Goal: Information Seeking & Learning: Find specific fact

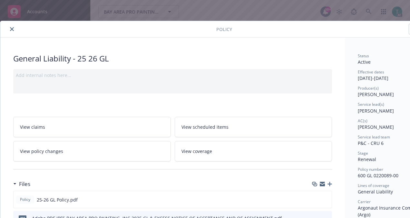
click at [12, 27] on icon "close" at bounding box center [12, 29] width 4 height 4
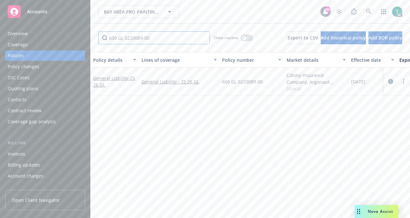
drag, startPoint x: 159, startPoint y: 41, endPoint x: 67, endPoint y: 49, distance: 92.7
click at [67, 49] on div "Accounts Overview Coverage Policies Policy changes SSC Cases Quoting plans Cont…" at bounding box center [205, 109] width 410 height 218
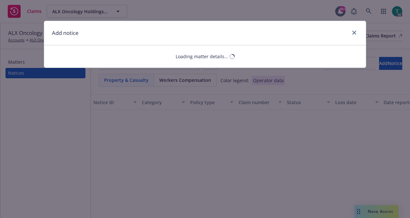
select select "CARGO_STOCK_INLAND_MARINE"
select select "open"
select select "CLAIM"
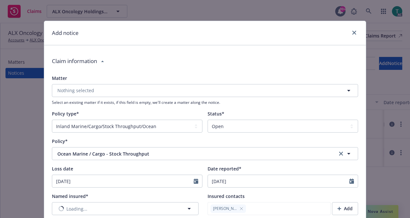
type textarea "x"
type textarea "We had an $800K product loss in shipment from PCI (our packaging/shipping vendo…"
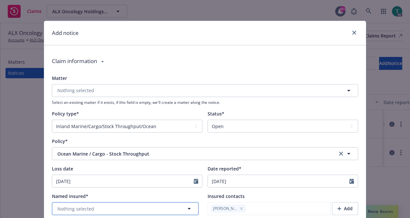
click at [83, 203] on button "Nothing selected" at bounding box center [125, 208] width 147 height 13
type textarea "x"
type textarea "We had an $800K product loss in shipment from PCI (our packaging/shipping vendo…"
type textarea "x"
type textarea "We had an $800K product loss in shipment from PCI (our packaging/shipping vendo…"
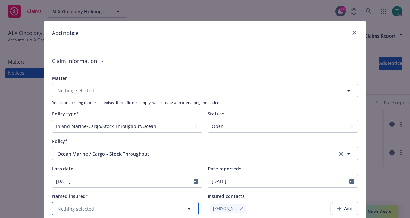
click at [93, 207] on button "Nothing selected" at bounding box center [125, 208] width 147 height 13
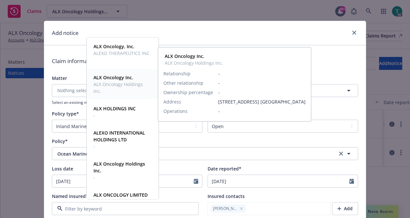
click at [136, 79] on span "ALX Oncology Inc." at bounding box center [122, 77] width 57 height 7
type textarea "x"
type textarea "We had an $800K product loss in shipment from PCI (our packaging/shipping vendo…"
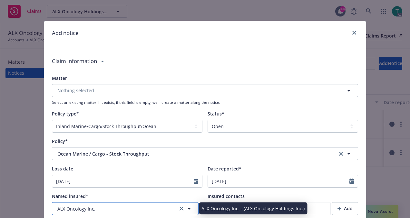
click at [94, 206] on button "ALX Oncology Inc." at bounding box center [125, 208] width 147 height 13
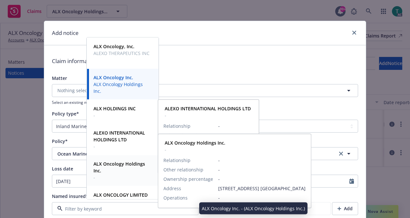
click at [126, 173] on span "ALX Oncology Holdings Inc." at bounding box center [122, 167] width 57 height 14
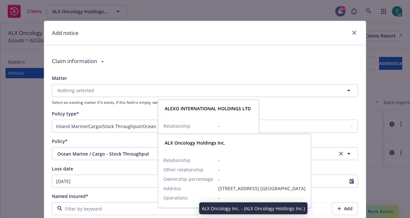
type textarea "x"
type textarea "We had an $800K product loss in shipment from PCI (our packaging/shipping vendo…"
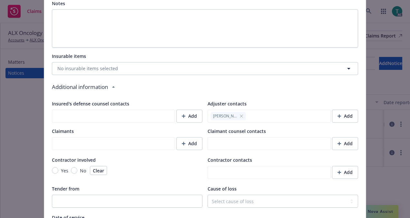
scroll to position [634, 0]
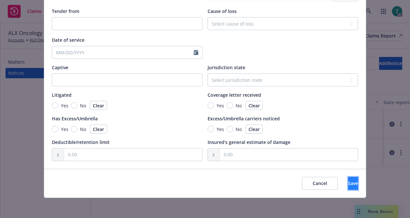
click at [349, 187] on button "Save" at bounding box center [354, 183] width 10 height 13
type textarea "x"
type textarea "We had an $800K product loss in shipment from PCI (our packaging/shipping vendo…"
type textarea "x"
type textarea "We had an $800K product loss in shipment from PCI (our packaging/shipping vendo…"
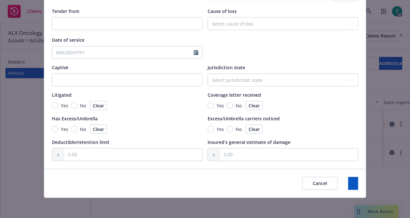
type textarea "x"
type textarea "We had an $800K product loss in shipment from PCI (our packaging/shipping vendo…"
type textarea "x"
type textarea "We had an $800K product loss in shipment from PCI (our packaging/shipping vendo…"
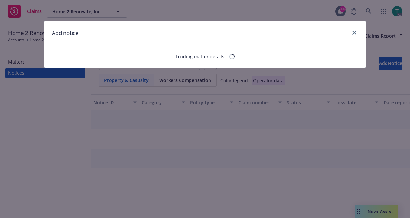
select select "GENERAL_LIABILITY"
select select "open"
select select "CLAIM"
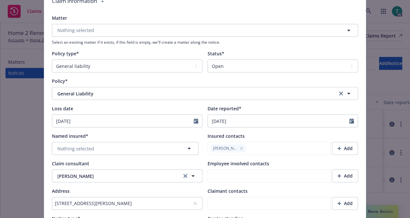
scroll to position [61, 0]
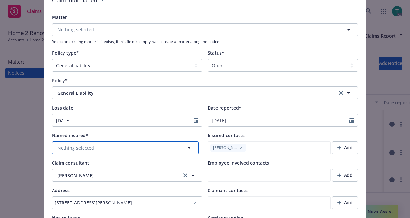
click at [139, 148] on button "Nothing selected" at bounding box center [125, 147] width 147 height 13
type textarea "x"
click at [105, 148] on input at bounding box center [124, 147] width 123 height 7
click at [77, 151] on div at bounding box center [125, 147] width 147 height 13
click at [68, 149] on input at bounding box center [124, 147] width 123 height 7
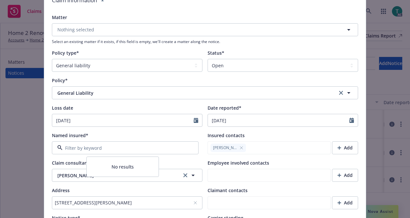
click at [112, 148] on input at bounding box center [124, 147] width 123 height 7
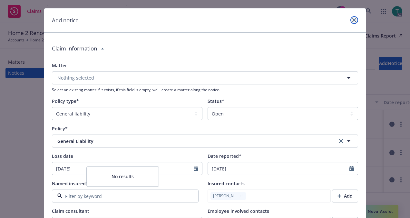
click at [352, 16] on link "close" at bounding box center [355, 20] width 8 height 8
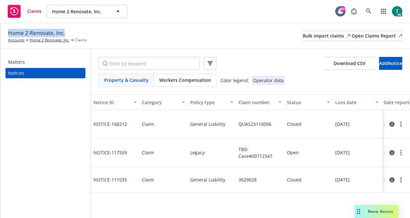
drag, startPoint x: 66, startPoint y: 34, endPoint x: 8, endPoint y: 33, distance: 58.4
click at [8, 33] on div "Home 2 Renovate, Inc. Accounts Home 2 Renovate, Inc. Claims" at bounding box center [47, 36] width 79 height 14
copy span "Home 2 Renovate, Inc."
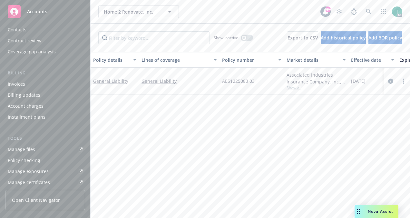
scroll to position [71, 0]
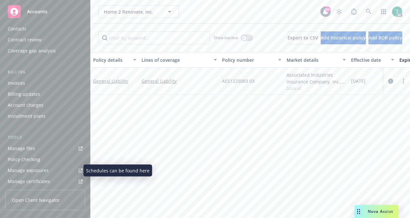
click at [41, 169] on div "Manage exposures" at bounding box center [28, 170] width 41 height 10
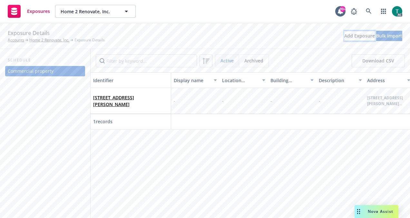
click at [345, 37] on div "Add Exposure" at bounding box center [360, 36] width 31 height 10
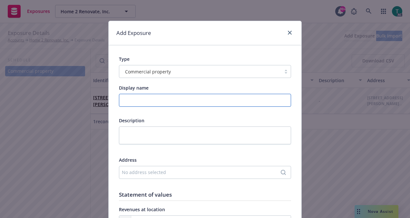
click at [160, 101] on input "Display name" at bounding box center [205, 100] width 172 height 13
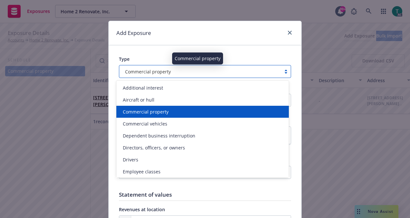
click at [170, 68] on div "Commercial property" at bounding box center [201, 71] width 156 height 7
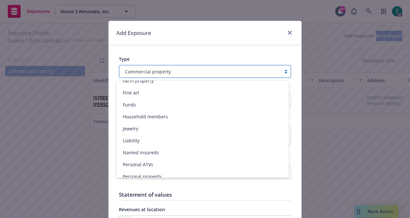
scroll to position [142, 0]
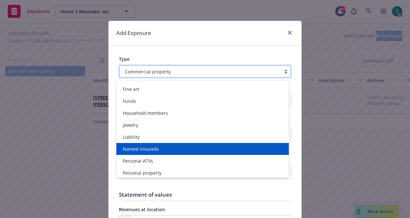
click at [187, 149] on div "Named insureds" at bounding box center [202, 148] width 165 height 7
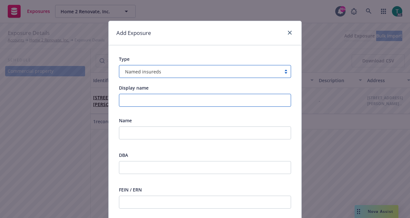
click at [134, 99] on input "Display name" at bounding box center [205, 100] width 172 height 13
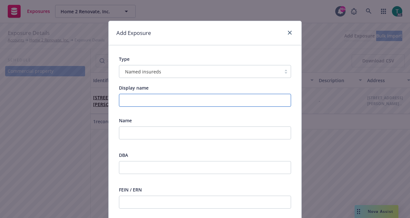
paste input "Home 2 Renovate, Inc."
type input "Home 2 Renovate, Inc."
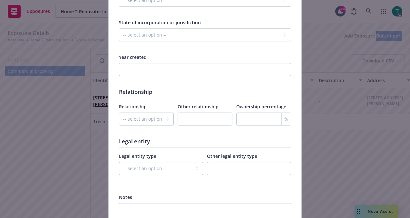
scroll to position [366, 0]
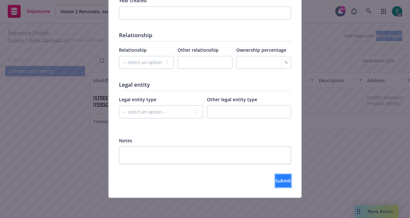
click at [276, 176] on button "Submit" at bounding box center [284, 180] width 16 height 13
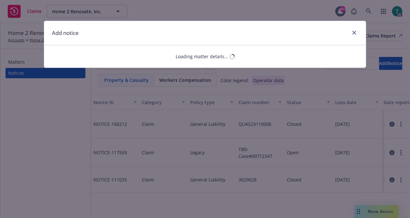
select select "GENERAL_LIABILITY"
select select "open"
select select "CLAIM"
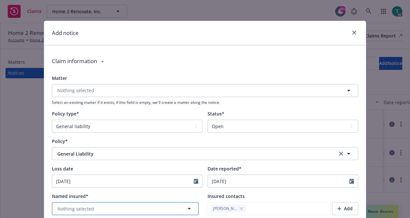
click at [106, 207] on button "Nothing selected" at bounding box center [125, 208] width 147 height 13
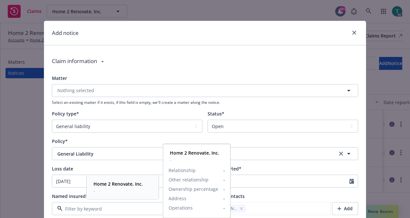
click at [114, 183] on strong "Home 2 Renovate, Inc." at bounding box center [118, 183] width 49 height 6
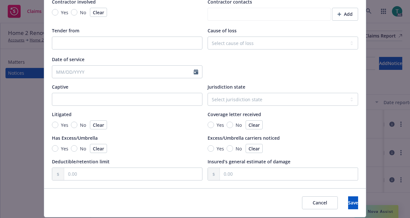
scroll to position [614, 0]
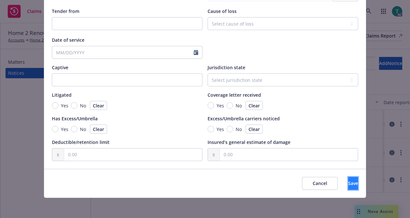
click at [349, 183] on span "Save" at bounding box center [354, 183] width 10 height 6
type textarea "x"
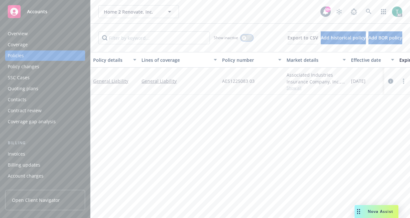
click at [242, 38] on div "button" at bounding box center [244, 37] width 5 height 5
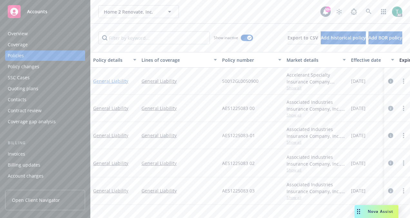
click at [111, 80] on link "General Liability" at bounding box center [110, 81] width 35 height 6
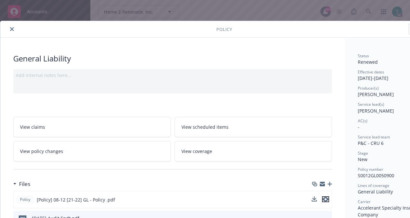
click at [329, 198] on button "preview file" at bounding box center [325, 199] width 7 height 6
click at [10, 30] on button "close" at bounding box center [12, 29] width 8 height 8
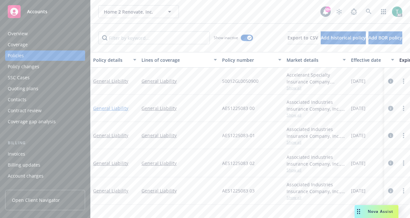
click at [116, 106] on link "General Liability" at bounding box center [110, 108] width 35 height 6
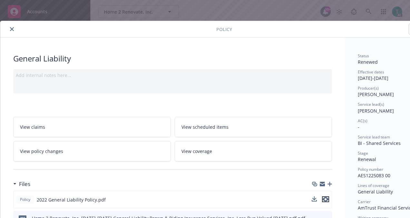
click at [325, 197] on icon "preview file" at bounding box center [326, 199] width 6 height 5
click at [14, 28] on button "close" at bounding box center [12, 29] width 8 height 8
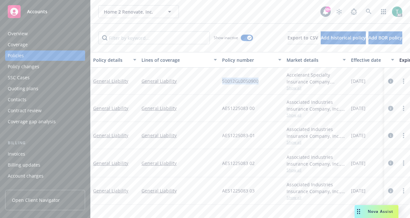
drag, startPoint x: 219, startPoint y: 81, endPoint x: 263, endPoint y: 81, distance: 43.9
click at [263, 81] on div "S0012GL0050900" at bounding box center [252, 80] width 65 height 27
copy span "S0012GL0050900"
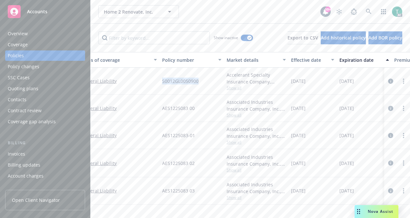
scroll to position [0, 93]
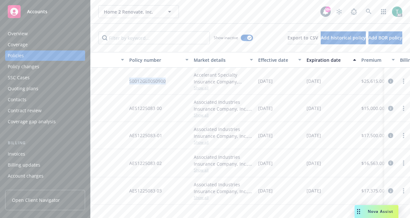
drag, startPoint x: 306, startPoint y: 79, endPoint x: 339, endPoint y: 82, distance: 32.8
click at [339, 82] on div "[DATE]" at bounding box center [331, 80] width 55 height 27
copy span "[DATE]"
drag, startPoint x: 257, startPoint y: 107, endPoint x: 293, endPoint y: 106, distance: 36.5
click at [293, 106] on div "[DATE]" at bounding box center [280, 108] width 48 height 27
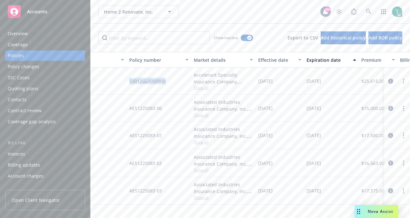
copy span "[DATE]"
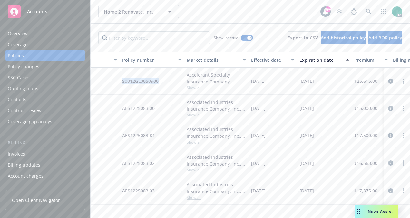
scroll to position [0, 0]
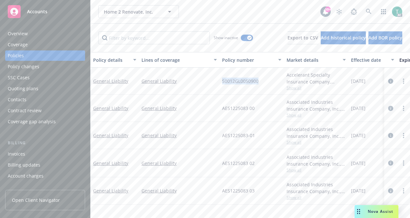
drag, startPoint x: 265, startPoint y: 81, endPoint x: 218, endPoint y: 84, distance: 47.2
click at [218, 84] on div "General Liability General Liability S0012GL0050900 Accelerant Specialty Insuran…" at bounding box center [402, 80] width 623 height 27
copy div "S0012GL0050900"
drag, startPoint x: 287, startPoint y: 73, endPoint x: 331, endPoint y: 70, distance: 44.6
click at [331, 70] on div "Accelerant Specialty Insurance Company, Accelerant Specialty Insurance Company,…" at bounding box center [316, 80] width 65 height 27
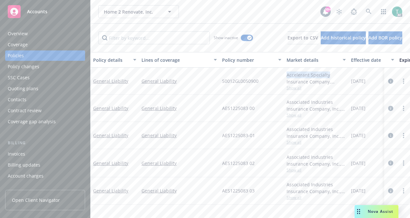
copy div "Accelerant Specialty"
click at [331, 70] on div "Accelerant Specialty Insurance Company, Accelerant Specialty Insurance Company,…" at bounding box center [316, 80] width 65 height 27
